Goal: Task Accomplishment & Management: Manage account settings

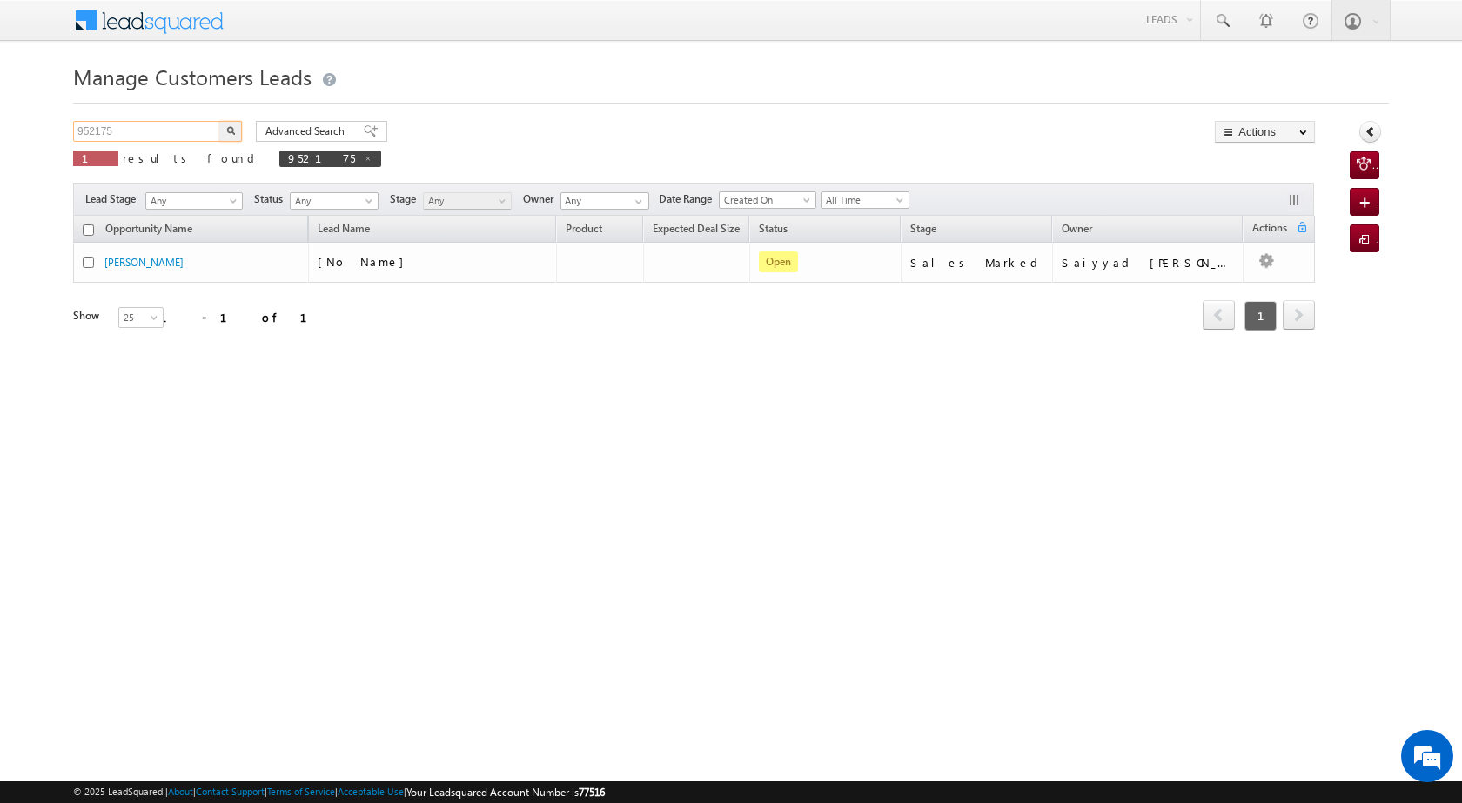
drag, startPoint x: 124, startPoint y: 133, endPoint x: 66, endPoint y: 133, distance: 57.4
click at [66, 133] on body "Menu [PERSON_NAME] [PERSON_NAME] a2@ks erve." at bounding box center [731, 246] width 1462 height 493
paste input "4387"
type input "954387"
click at [229, 131] on img "button" at bounding box center [230, 130] width 9 height 9
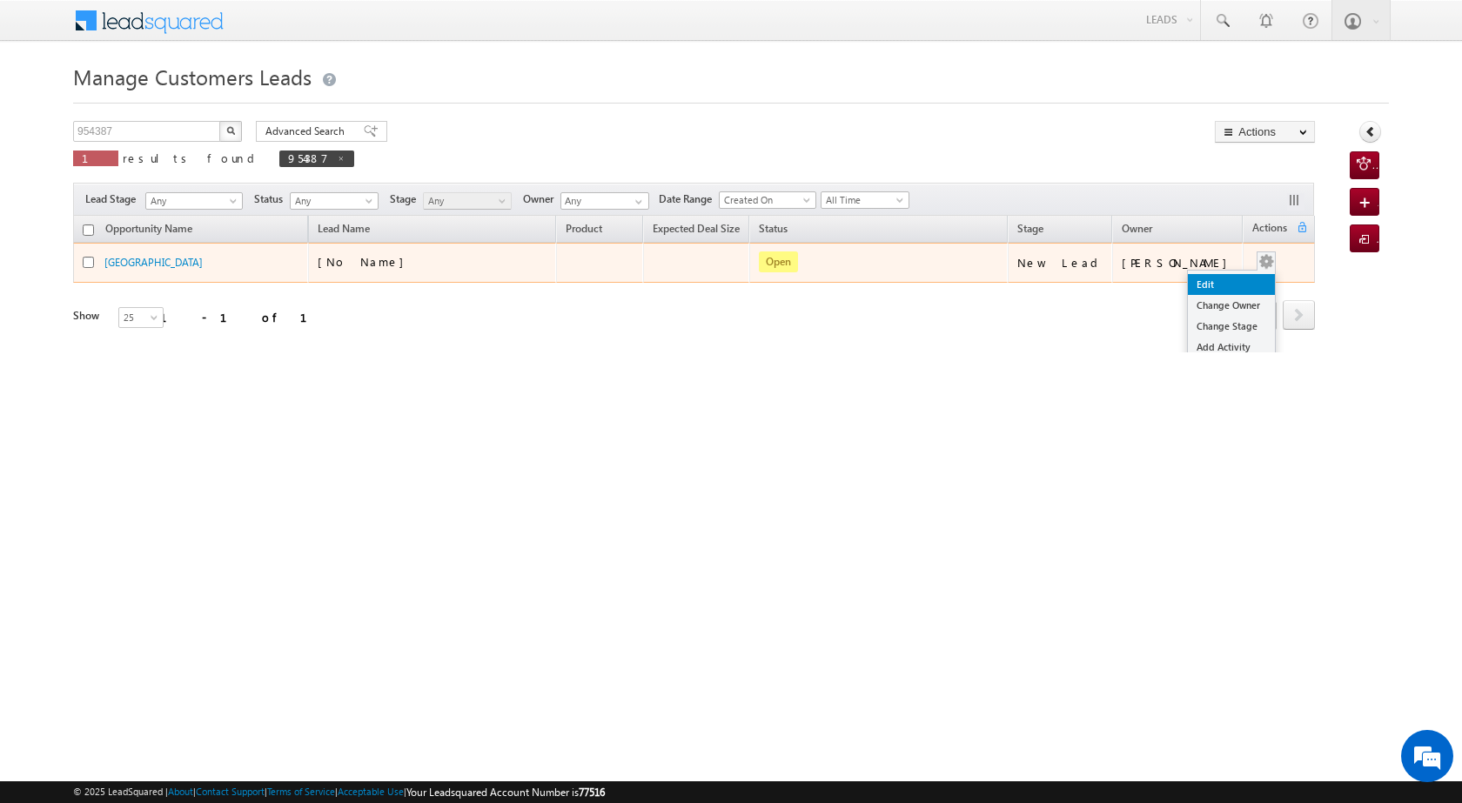
click at [1224, 281] on link "Edit" at bounding box center [1231, 284] width 87 height 21
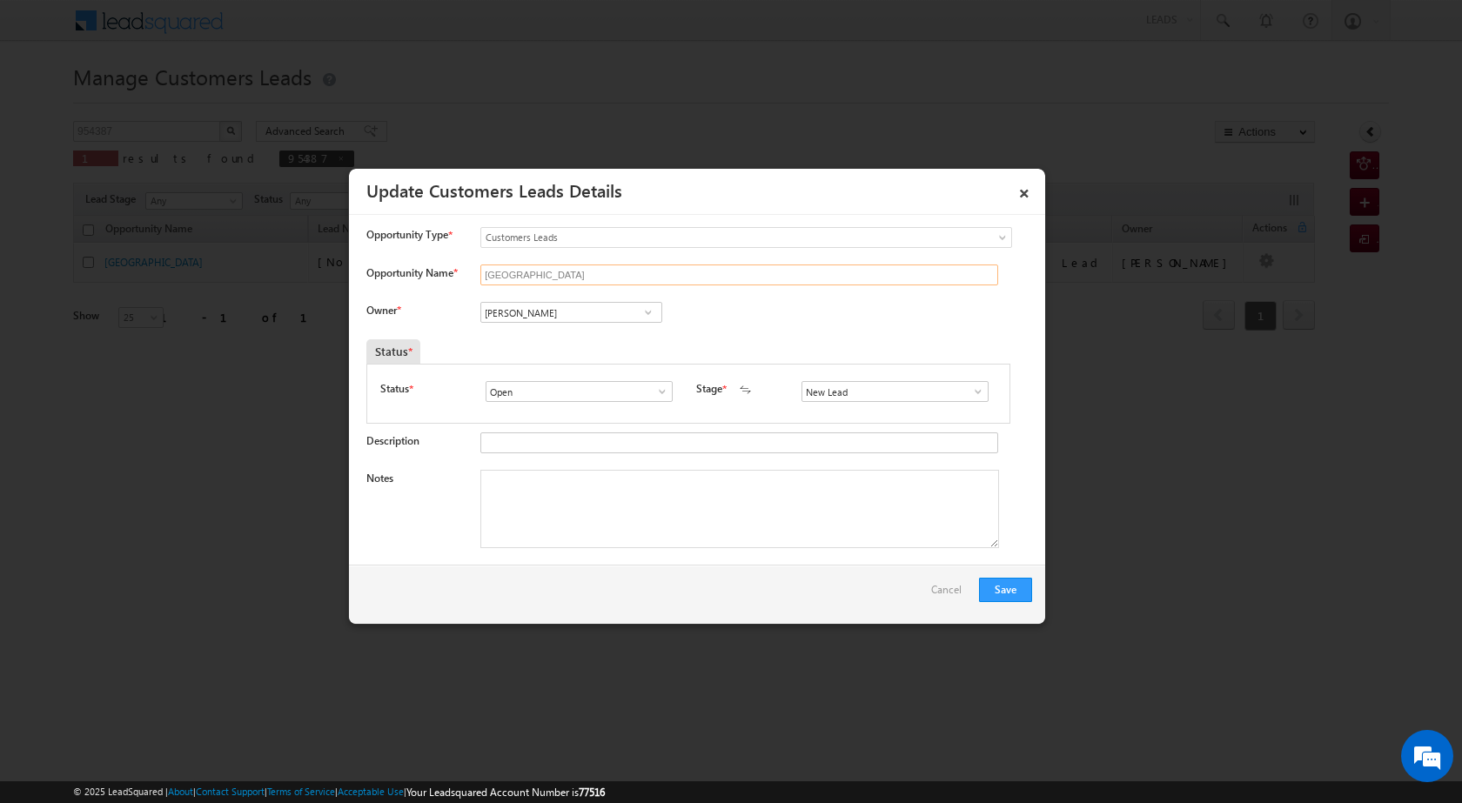
click at [535, 272] on input "[GEOGRAPHIC_DATA]" at bounding box center [739, 275] width 518 height 21
drag, startPoint x: 535, startPoint y: 272, endPoint x: 462, endPoint y: 273, distance: 73.1
click at [462, 273] on div "Opportunity Name * [GEOGRAPHIC_DATA]" at bounding box center [699, 279] width 666 height 29
click at [495, 278] on input "Opportunity Name *" at bounding box center [739, 275] width 518 height 21
paste input "[PERSON_NAME]Yendopalli"
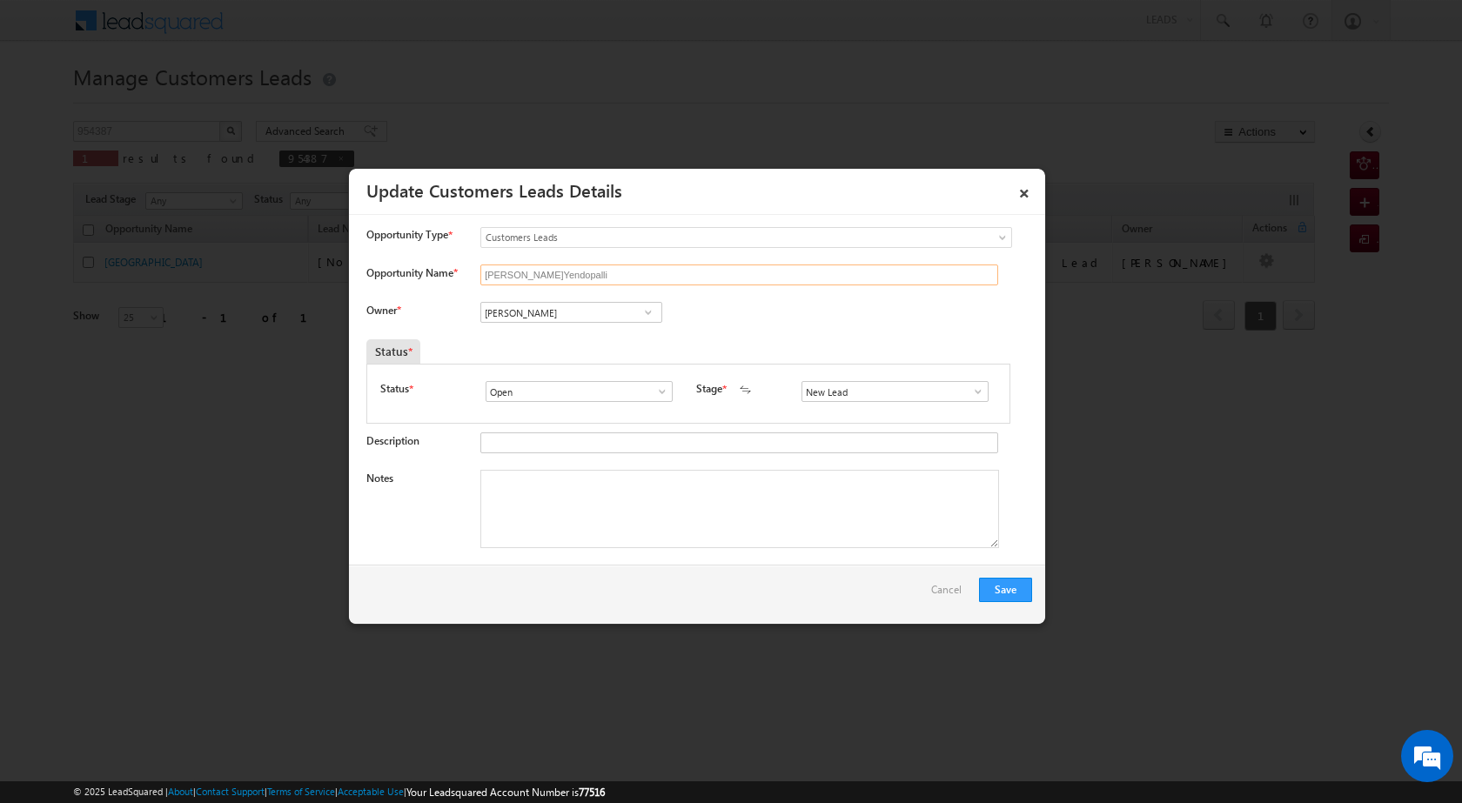
type input "[PERSON_NAME]Yendopalli"
click at [647, 317] on span at bounding box center [648, 312] width 17 height 14
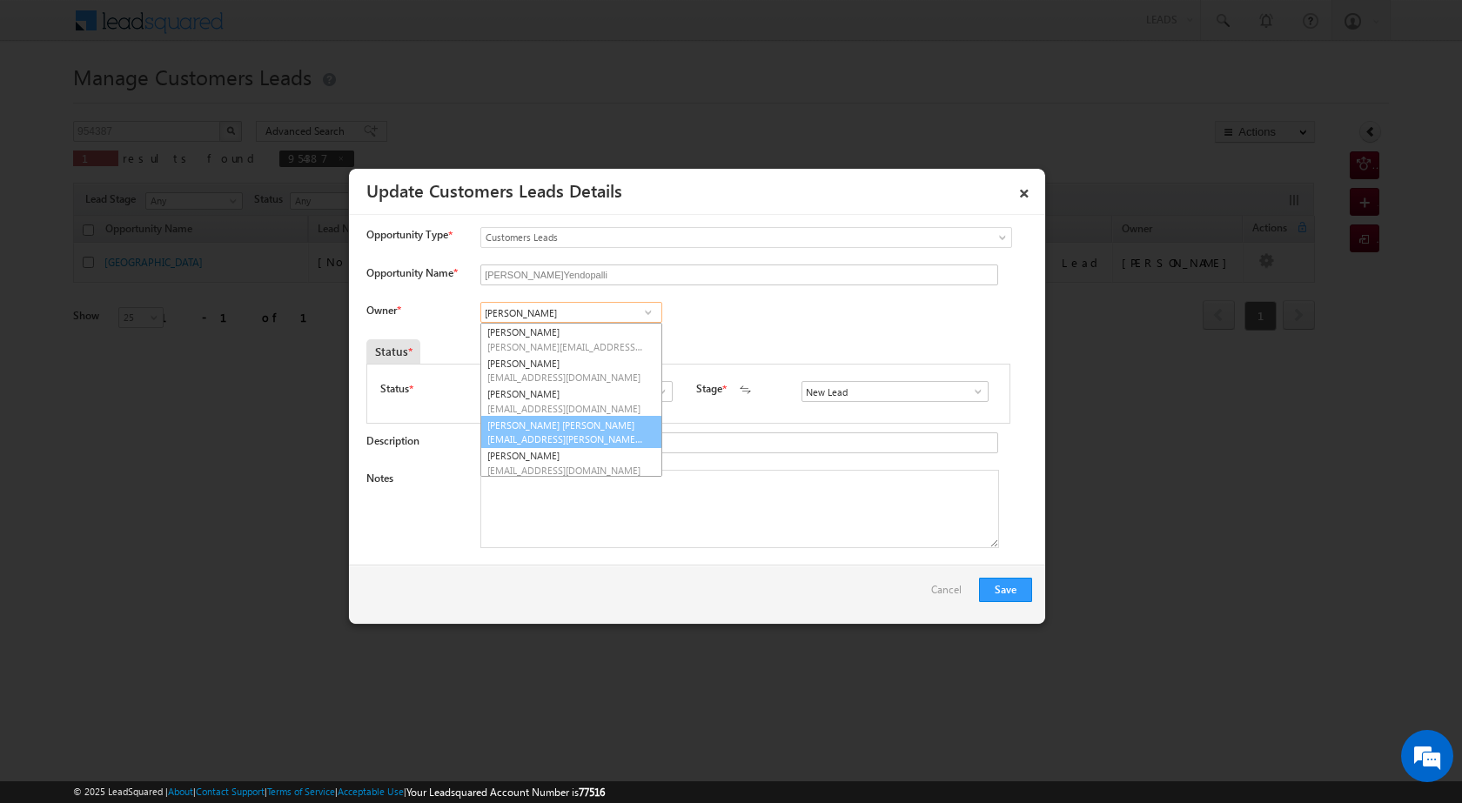
click at [603, 428] on link "[PERSON_NAME] Bhati [EMAIL_ADDRESS][PERSON_NAME][DOMAIN_NAME]" at bounding box center [571, 432] width 182 height 33
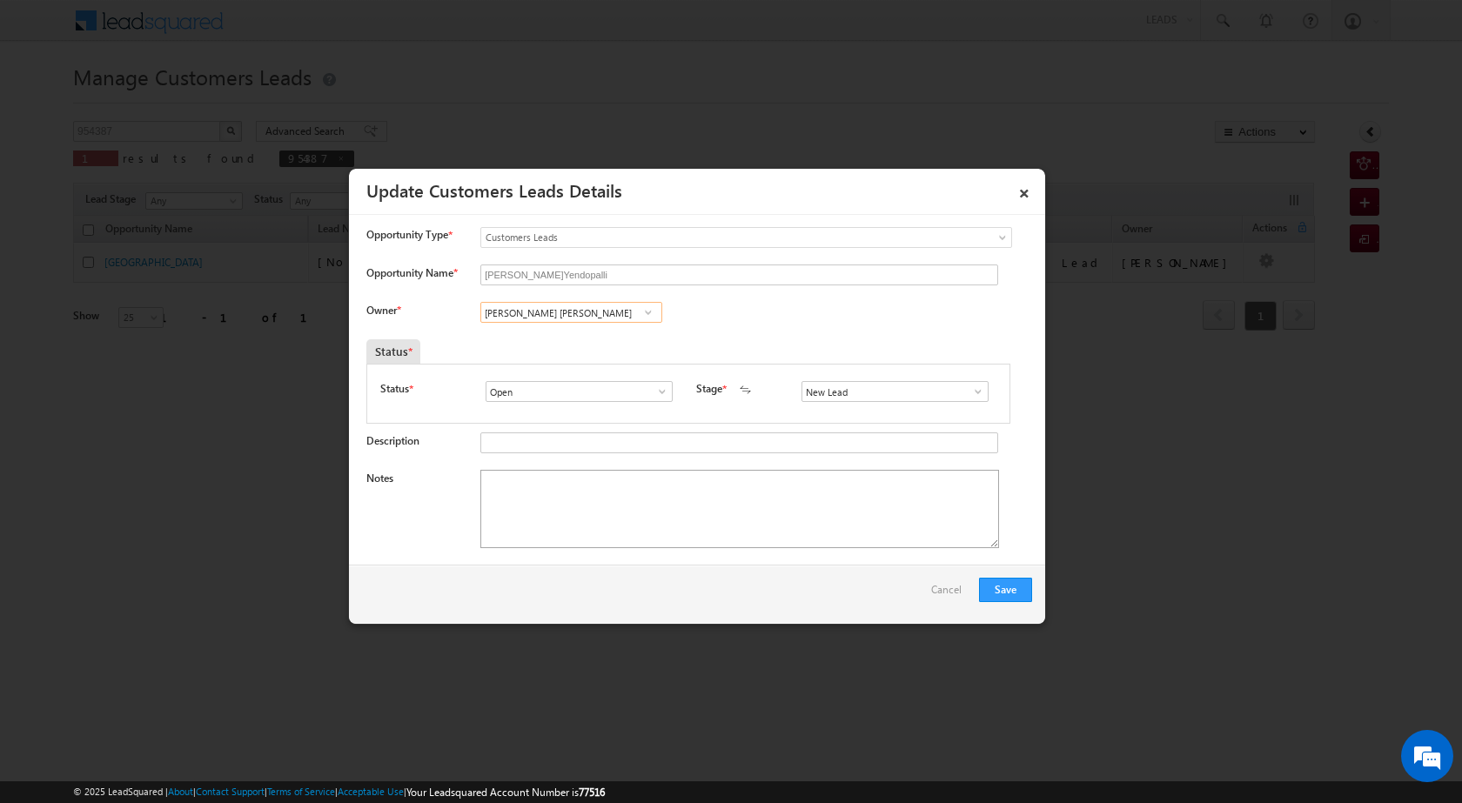
type input "[PERSON_NAME] [PERSON_NAME]"
click at [621, 485] on textarea "Notes" at bounding box center [739, 509] width 519 height 78
click at [971, 390] on span at bounding box center [977, 392] width 17 height 14
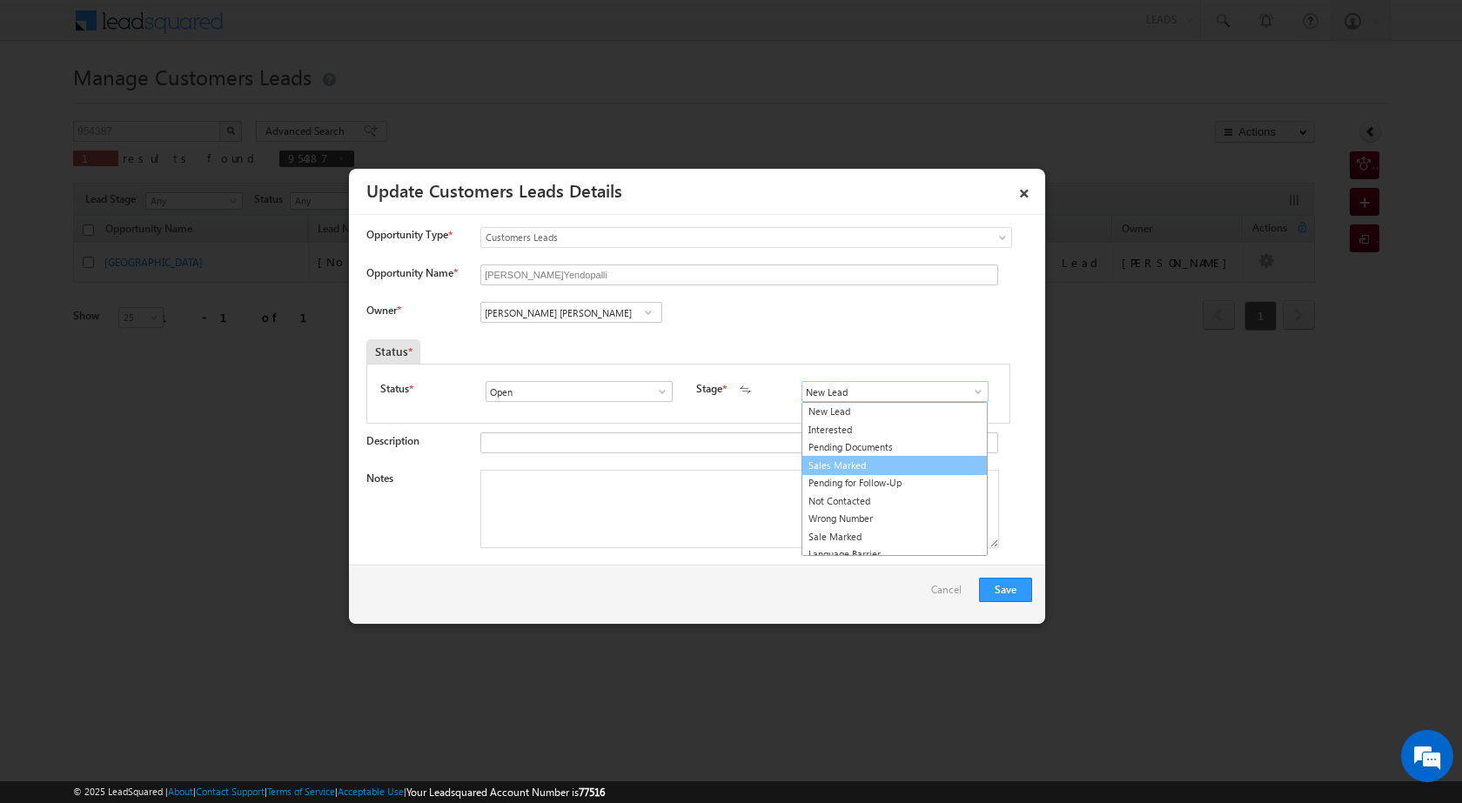
click at [937, 466] on link "Sales Marked" at bounding box center [894, 466] width 186 height 20
type input "Sales Marked"
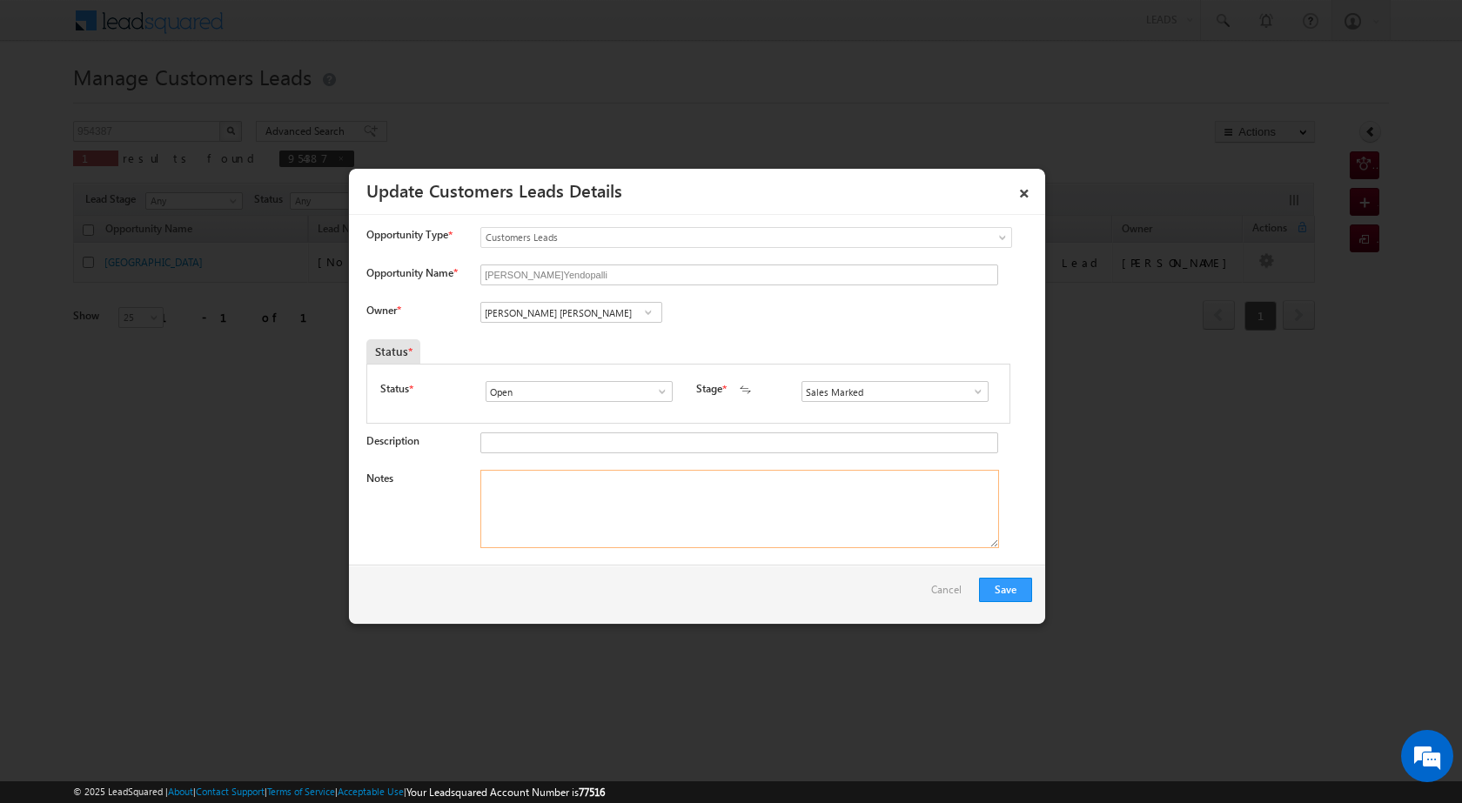
click at [779, 526] on textarea "Notes" at bounding box center [739, 509] width 519 height 78
paste textarea "[PERSON_NAME]Yendopalli"
type textarea "[PERSON_NAME]Yendopalli"
drag, startPoint x: 681, startPoint y: 480, endPoint x: 479, endPoint y: 488, distance: 202.0
click at [480, 488] on textarea "[PERSON_NAME]Yendopalli" at bounding box center [739, 509] width 519 height 78
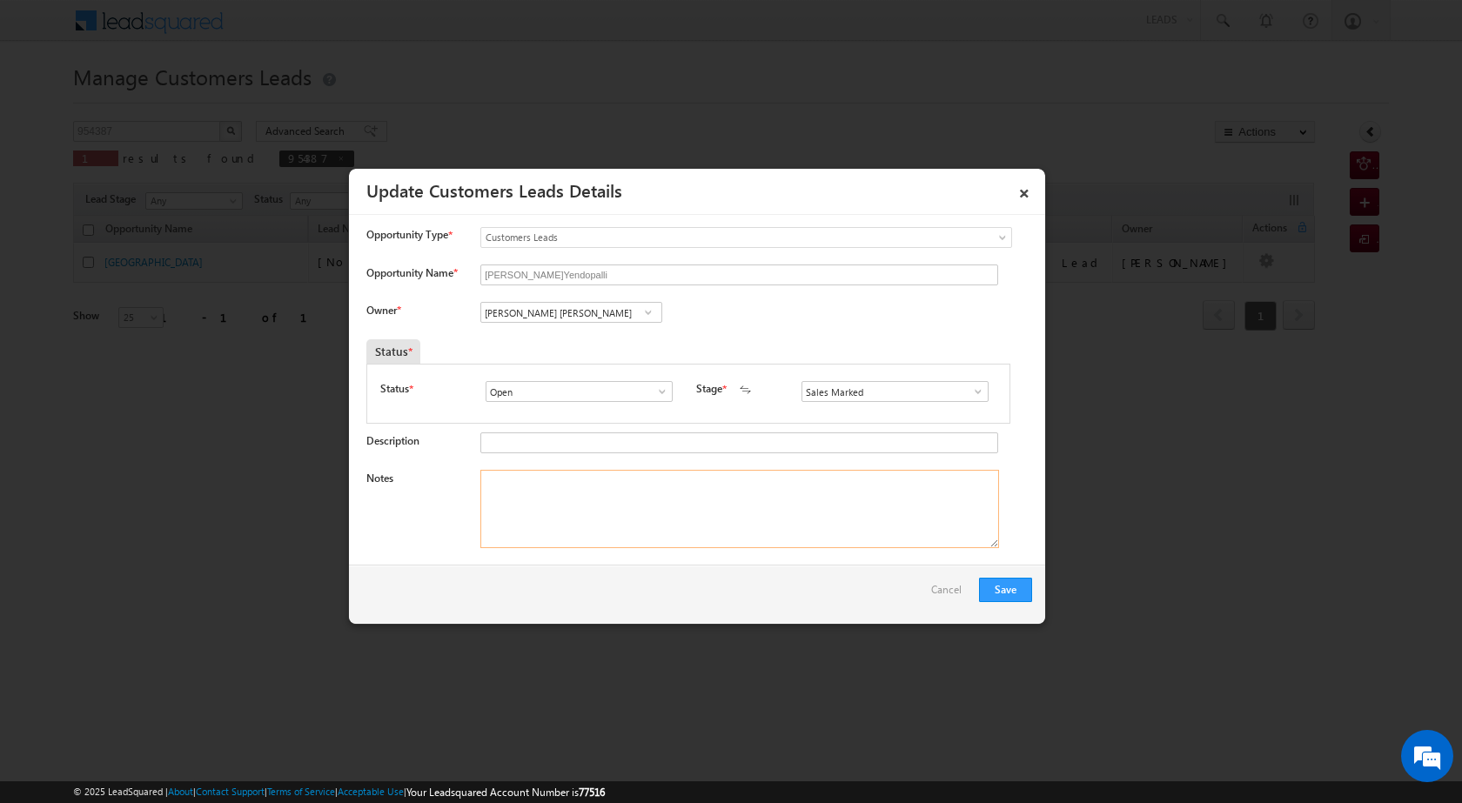
click at [587, 522] on textarea "Notes" at bounding box center [739, 509] width 519 height 78
paste textarea "SECO LOAN TYPE CONSTRUCTION LOAN pv 30 lac loan amount 5 lac business steel fur…"
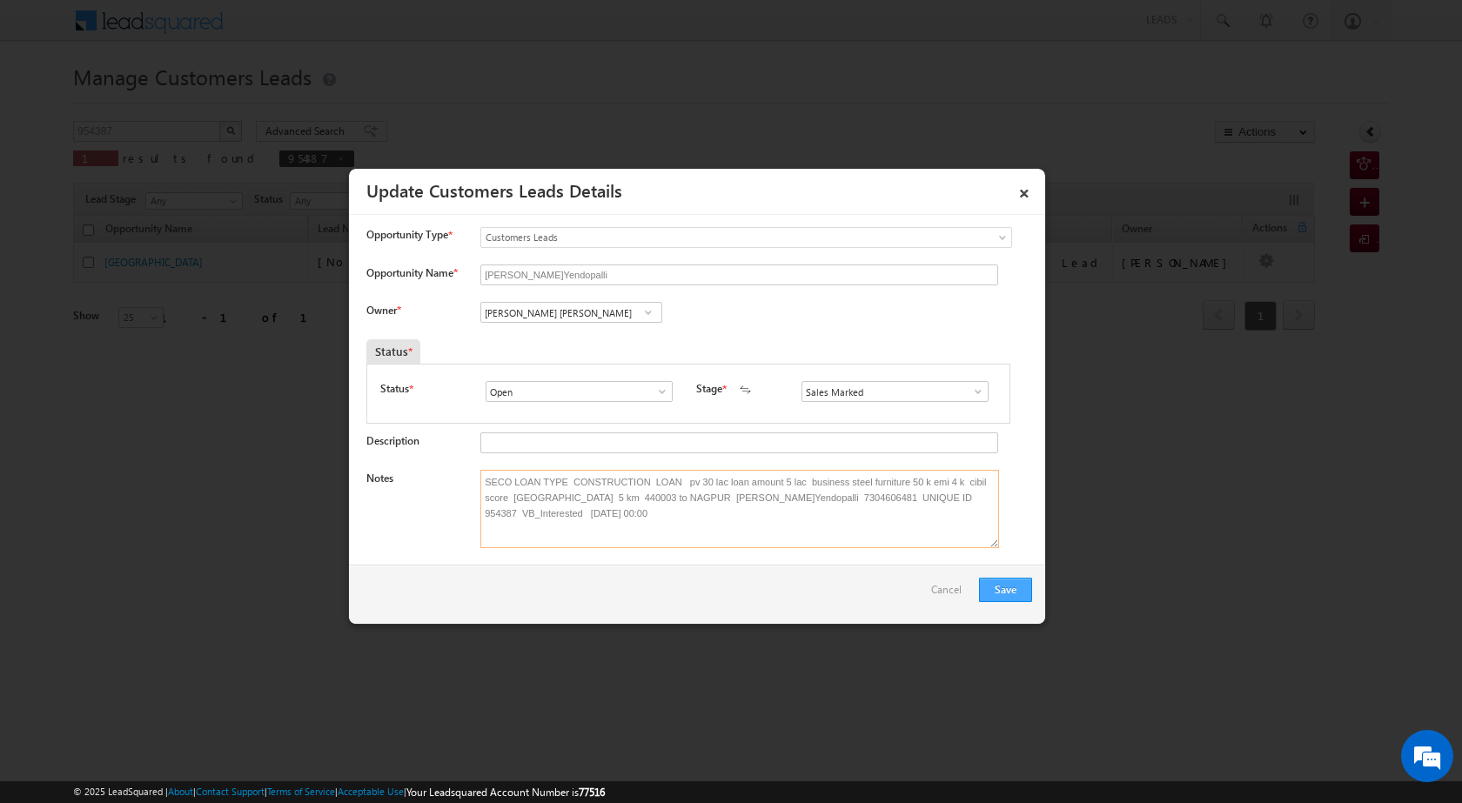
type textarea "SECO LOAN TYPE CONSTRUCTION LOAN pv 30 lac loan amount 5 lac business steel fur…"
click at [1010, 580] on button "Save" at bounding box center [1005, 590] width 53 height 24
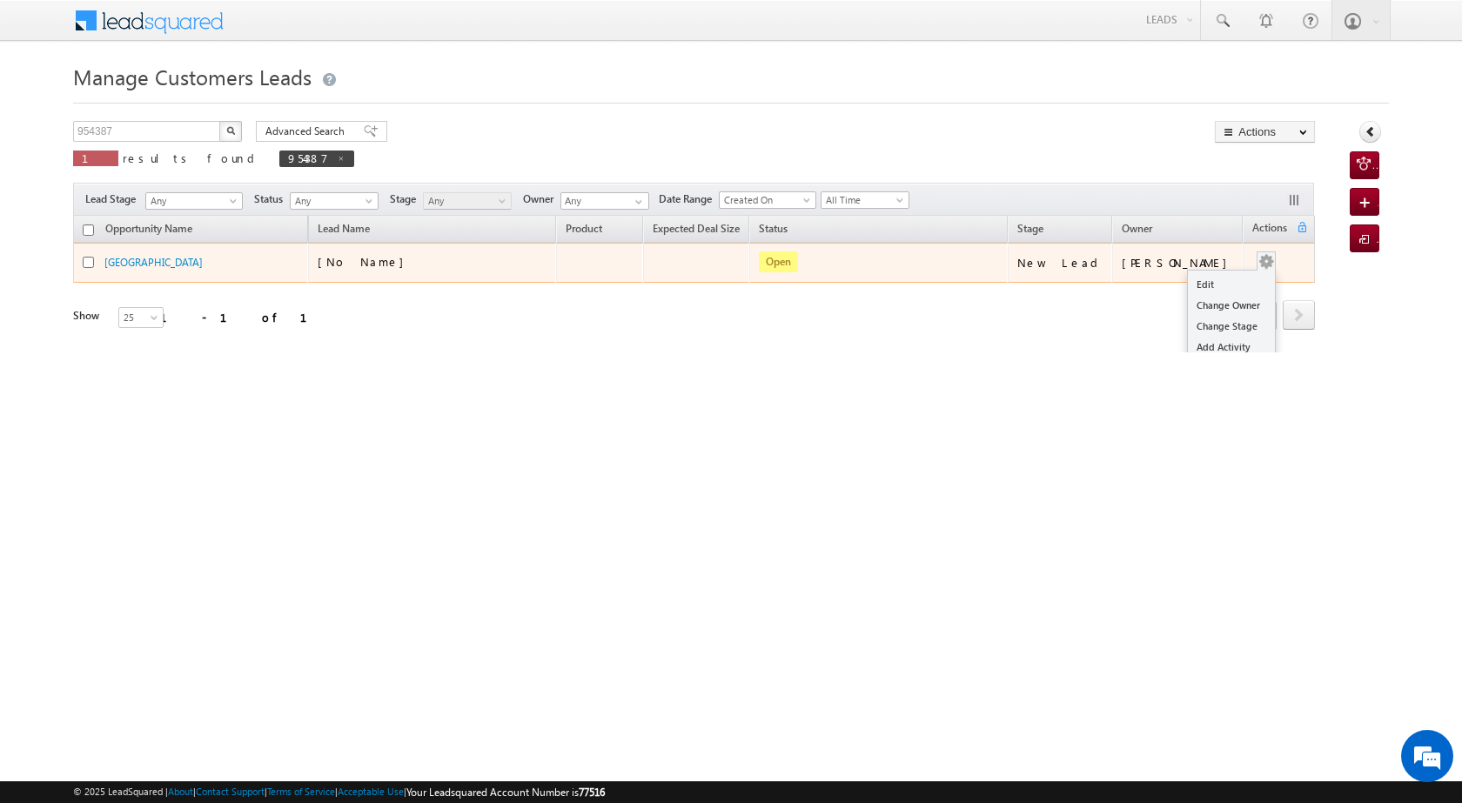
click at [1257, 266] on button "button" at bounding box center [1265, 261] width 17 height 17
click at [1202, 291] on link "Edit" at bounding box center [1231, 284] width 87 height 21
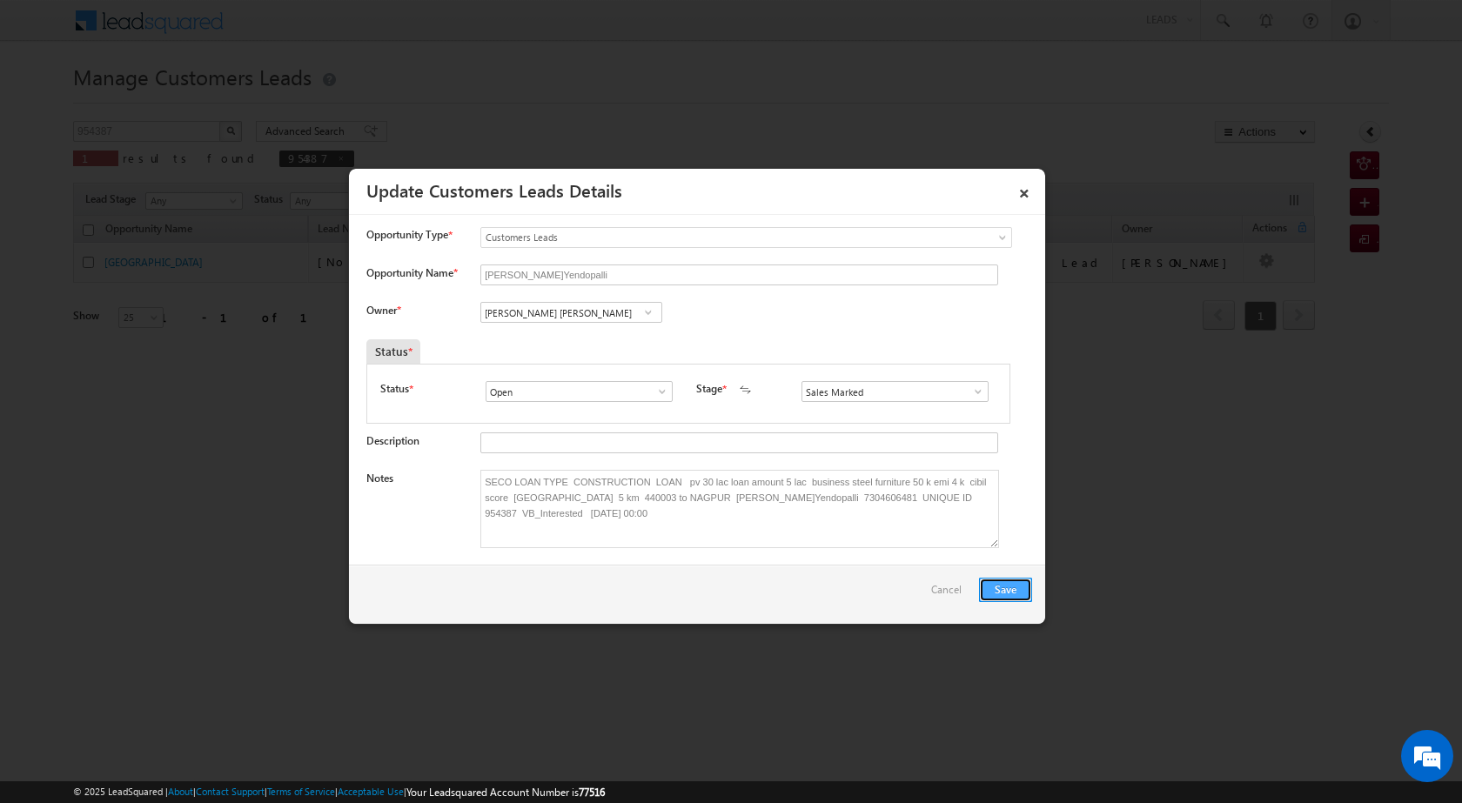
click at [1023, 587] on button "Save" at bounding box center [1005, 590] width 53 height 24
